Goal: Task Accomplishment & Management: Manage account settings

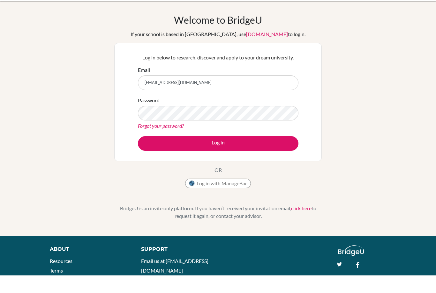
type input "[EMAIL_ADDRESS][DOMAIN_NAME]"
click at [267, 154] on button "Log in" at bounding box center [218, 161] width 161 height 15
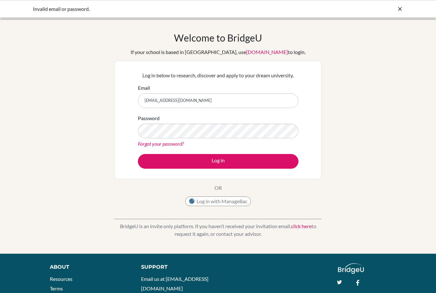
click at [218, 161] on button "Log in" at bounding box center [218, 161] width 161 height 15
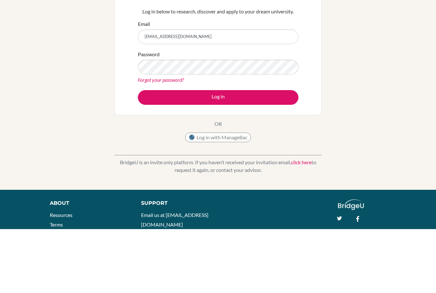
click at [248, 154] on button "Log in" at bounding box center [218, 161] width 161 height 15
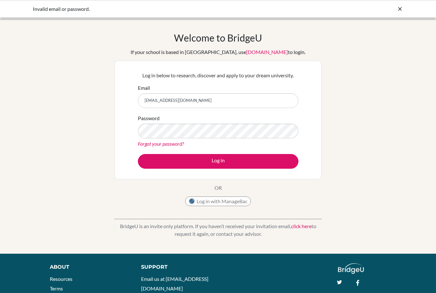
click at [269, 163] on button "Log in" at bounding box center [218, 161] width 161 height 15
click at [264, 168] on button "Log in" at bounding box center [218, 161] width 161 height 15
click at [260, 164] on button "Log in" at bounding box center [218, 161] width 161 height 15
click at [402, 10] on icon at bounding box center [400, 9] width 6 height 6
click at [401, 6] on icon at bounding box center [400, 9] width 6 height 6
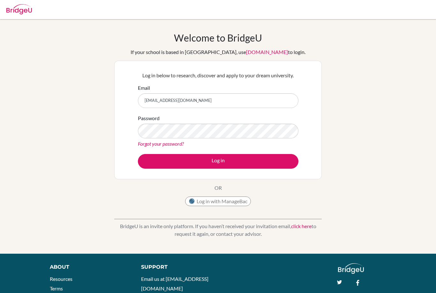
click at [146, 144] on link "Forgot your password?" at bounding box center [161, 144] width 46 height 6
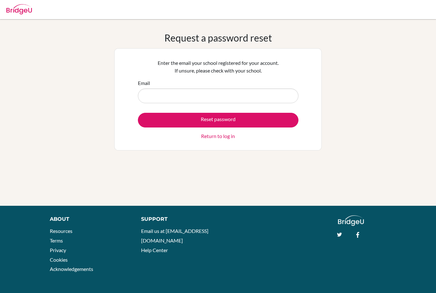
click at [274, 97] on input "Email" at bounding box center [218, 95] width 161 height 15
type input "[EMAIL_ADDRESS][DOMAIN_NAME]"
click at [269, 119] on button "Reset password" at bounding box center [218, 120] width 161 height 15
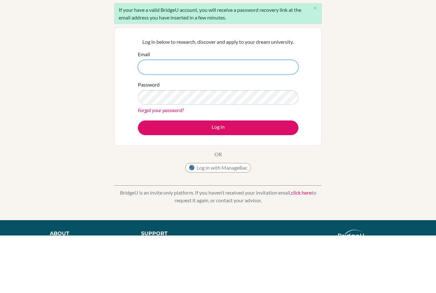
click at [249, 117] on input "Email" at bounding box center [218, 124] width 161 height 15
type input "[EMAIL_ADDRESS][DOMAIN_NAME]"
click at [243, 178] on button "Log in" at bounding box center [218, 185] width 161 height 15
